Goal: Information Seeking & Learning: Find specific fact

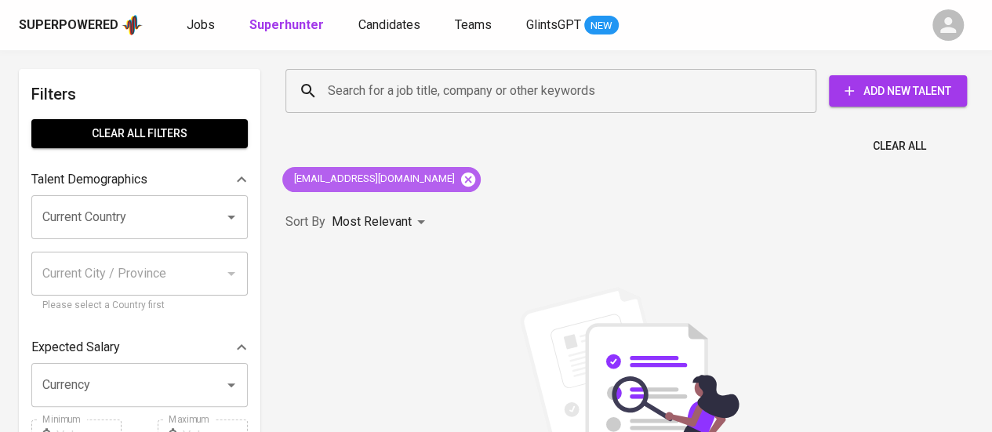
click at [461, 175] on icon at bounding box center [468, 179] width 14 height 14
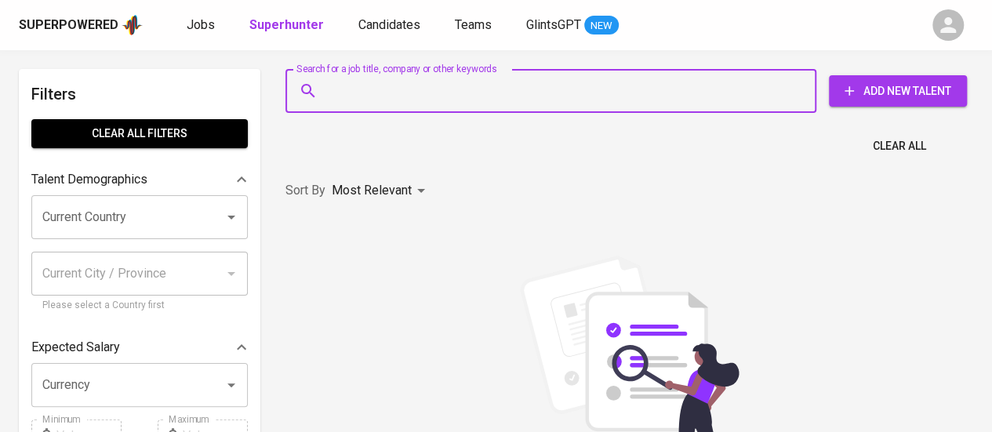
click at [412, 85] on input "Search for a job title, company or other keywords" at bounding box center [555, 91] width 462 height 30
paste input "[EMAIL_ADDRESS][DOMAIN_NAME]"
type input "[EMAIL_ADDRESS][DOMAIN_NAME]"
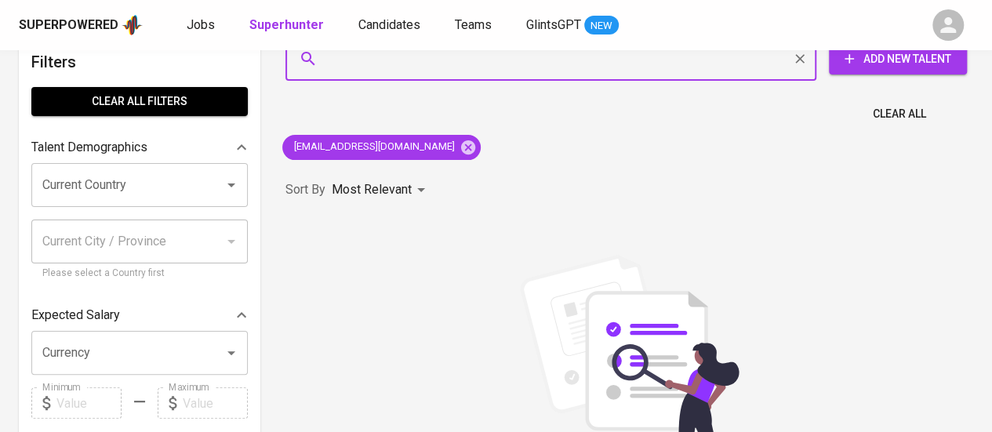
scroll to position [33, 0]
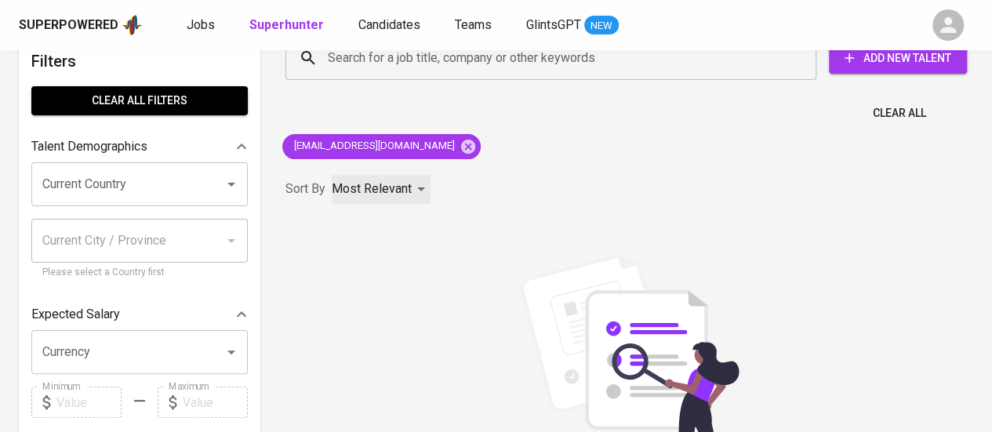
click at [415, 189] on div "Most Relevant" at bounding box center [381, 189] width 99 height 29
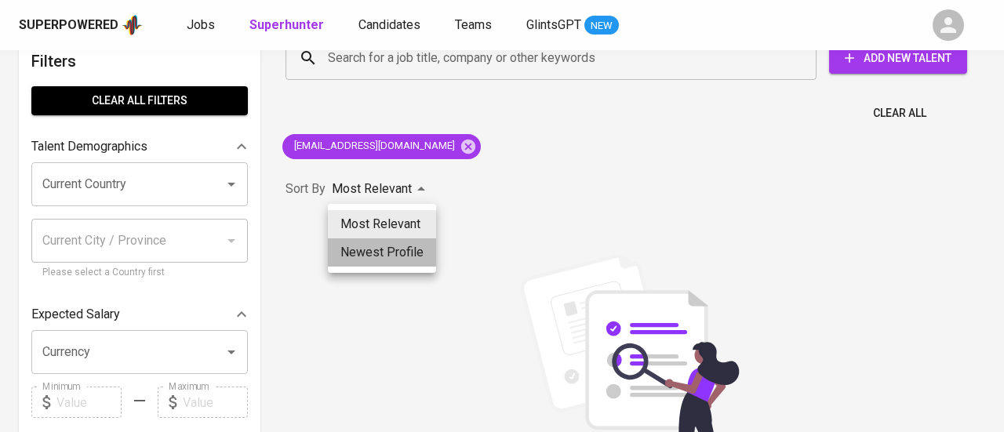
click at [414, 249] on li "Newest Profile" at bounding box center [382, 252] width 108 height 28
type input "PROFILE_CREATION"
